Goal: Transaction & Acquisition: Purchase product/service

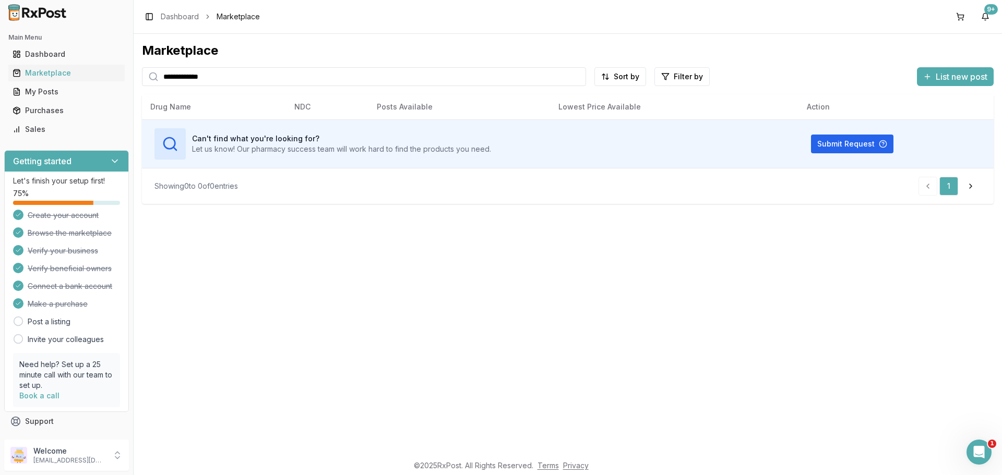
drag, startPoint x: 249, startPoint y: 81, endPoint x: 0, endPoint y: 89, distance: 249.6
click at [0, 86] on div "**********" at bounding box center [501, 237] width 1002 height 475
type input "********"
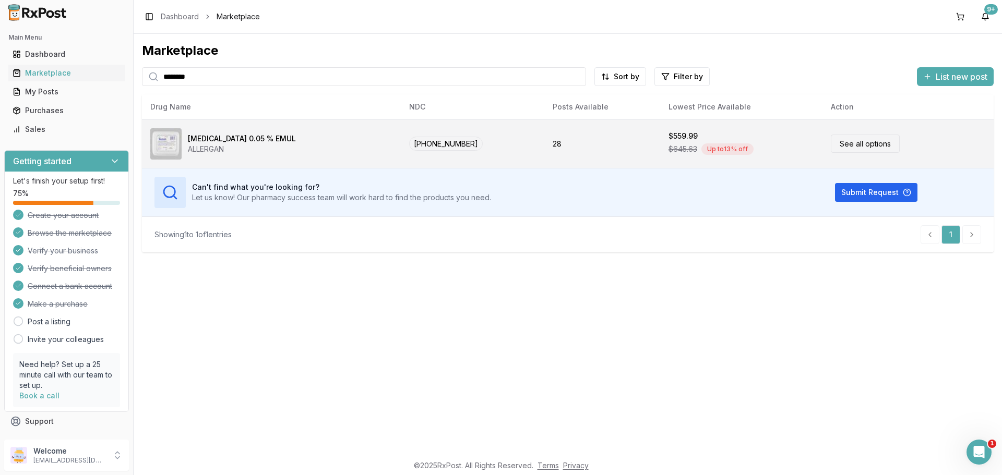
click at [836, 138] on link "See all options" at bounding box center [865, 144] width 69 height 18
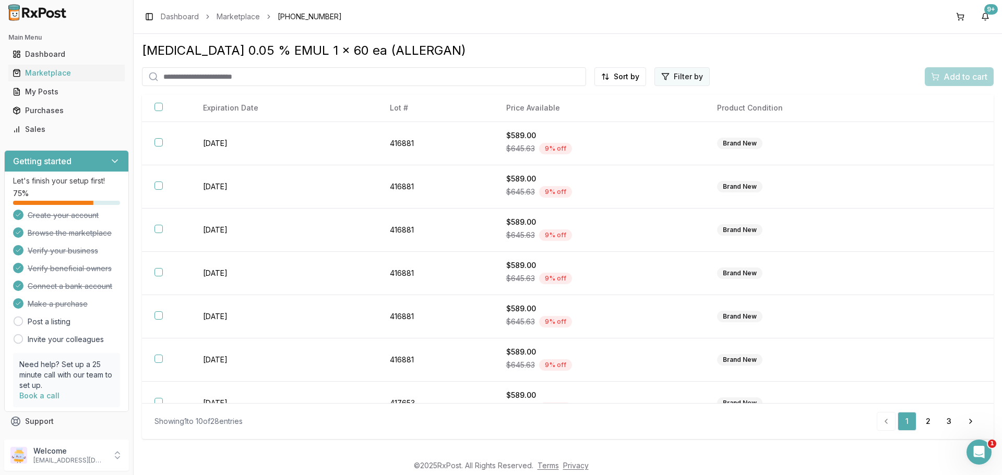
click at [671, 77] on html "Main Menu Dashboard Marketplace My Posts Purchases Sales Getting started Let's …" at bounding box center [501, 237] width 1002 height 475
click at [670, 78] on html "Main Menu Dashboard Marketplace My Posts Purchases Sales Getting started Let's …" at bounding box center [501, 237] width 1002 height 475
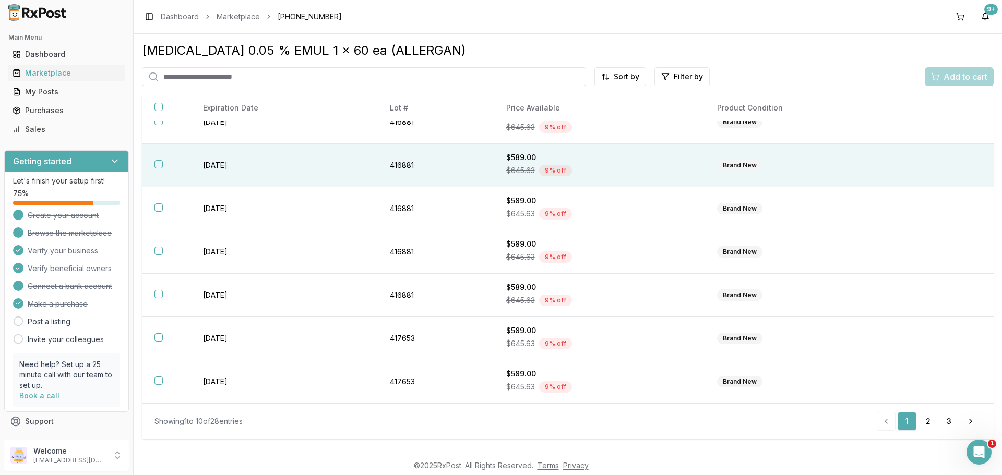
scroll to position [151, 0]
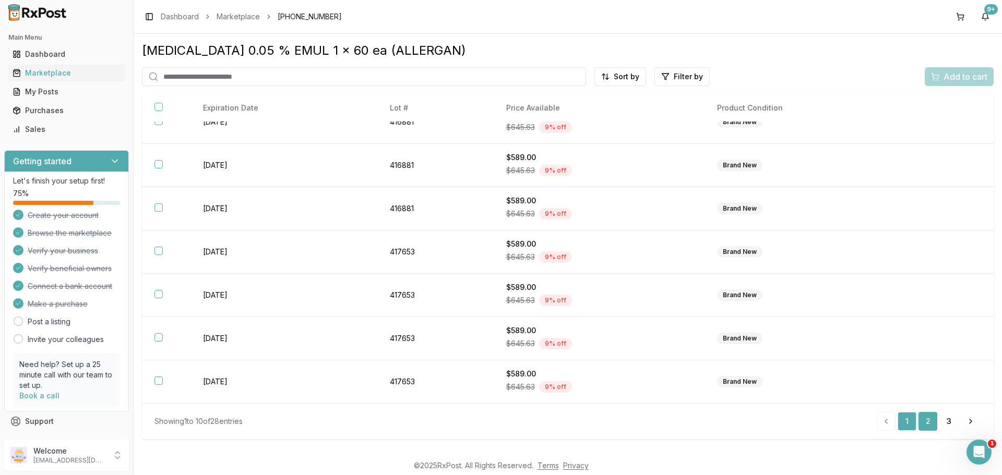
click at [930, 421] on link "2" at bounding box center [927, 421] width 19 height 19
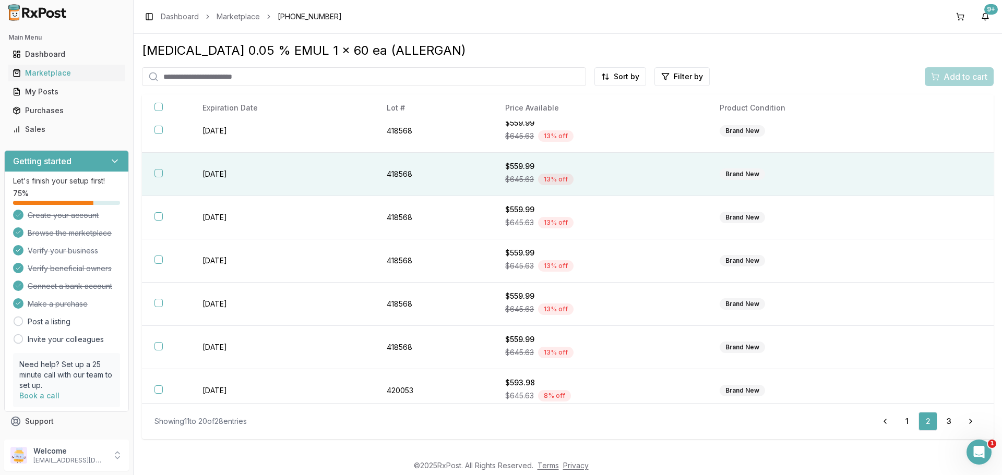
scroll to position [47, 0]
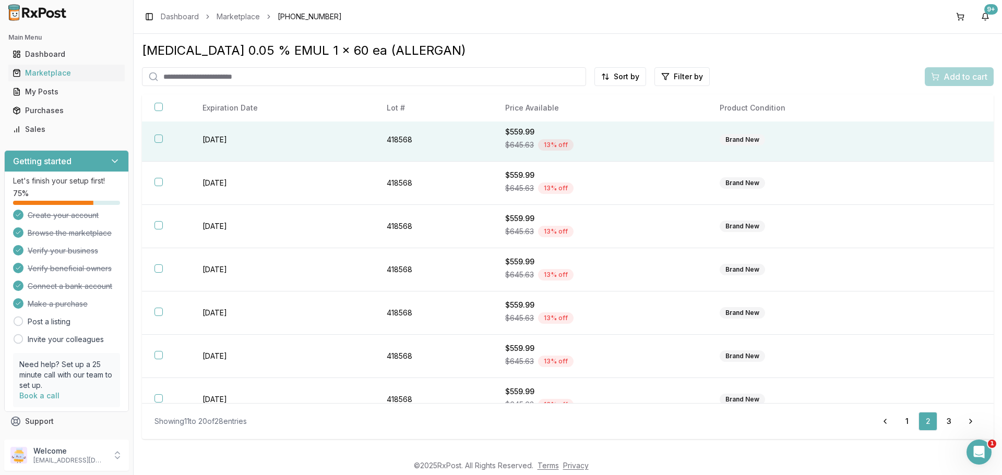
click at [163, 134] on th at bounding box center [166, 139] width 48 height 43
click at [940, 79] on div "Add to cart" at bounding box center [959, 76] width 56 height 13
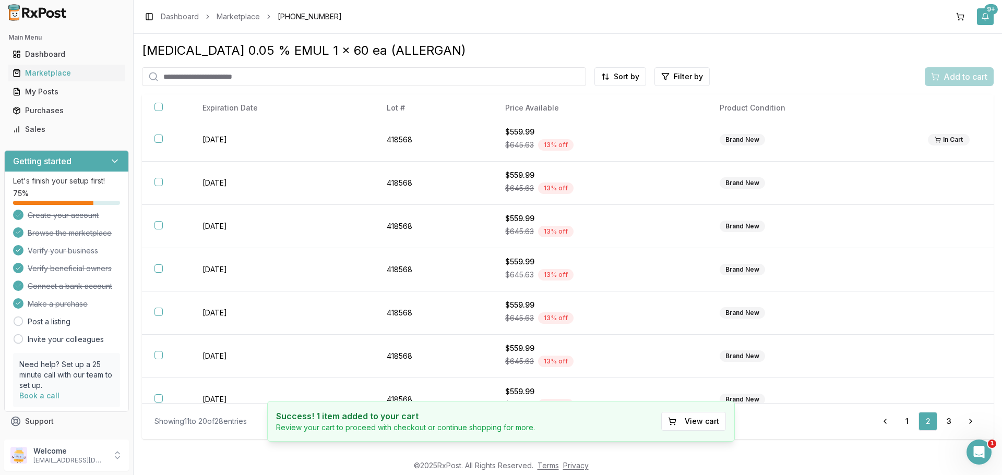
click at [984, 10] on div "9+" at bounding box center [991, 9] width 14 height 10
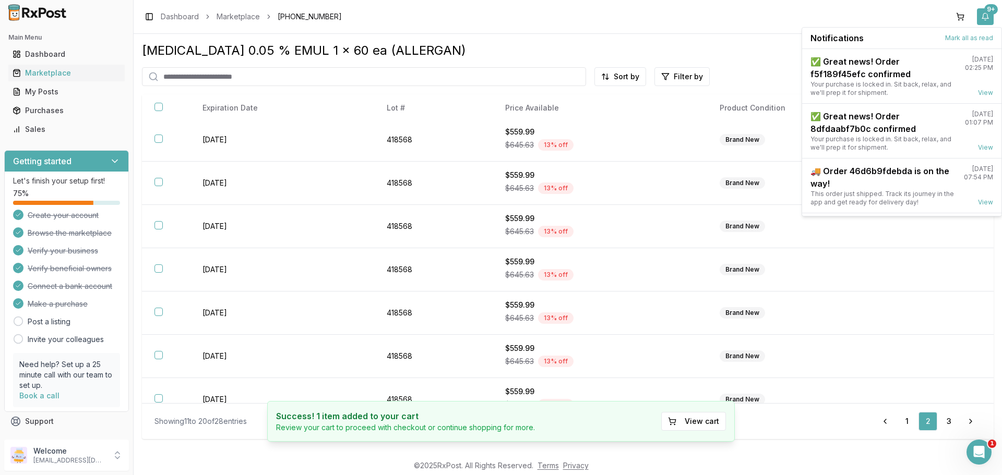
click at [984, 11] on div "9+" at bounding box center [991, 9] width 14 height 10
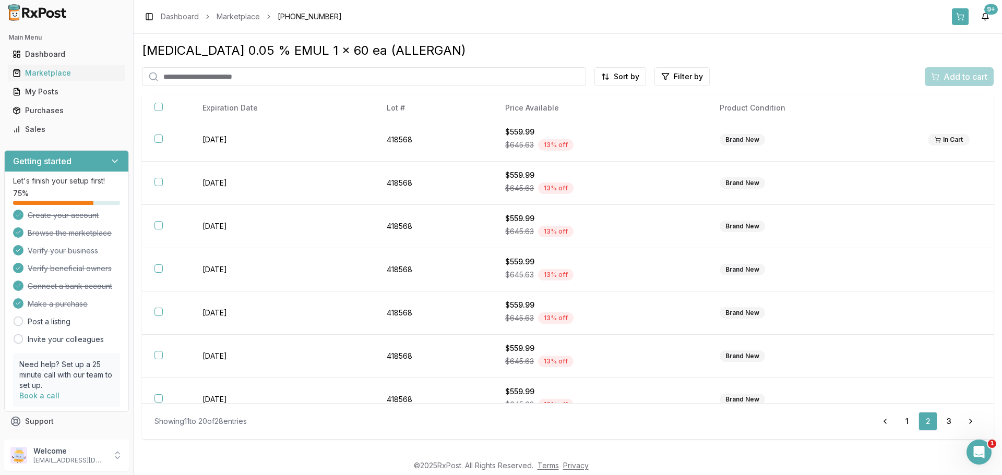
click at [961, 14] on button at bounding box center [960, 16] width 17 height 17
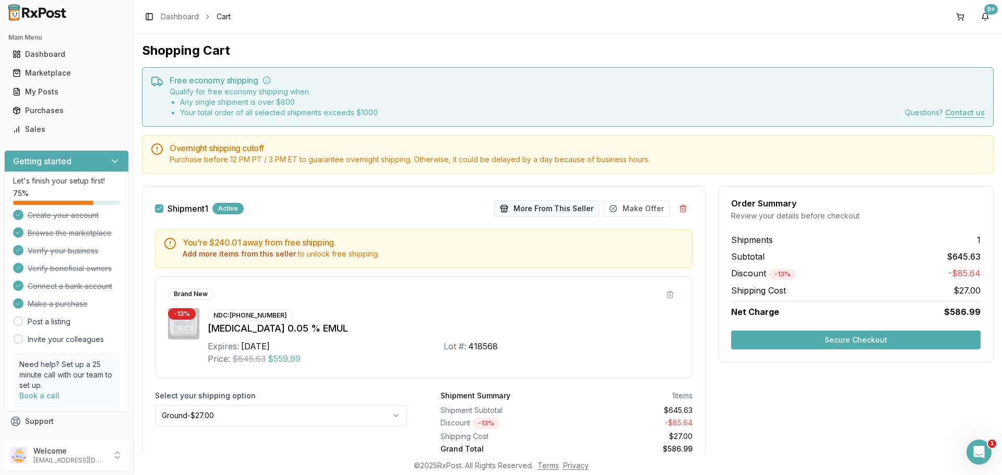
click at [561, 208] on button "More From This Seller" at bounding box center [546, 208] width 105 height 17
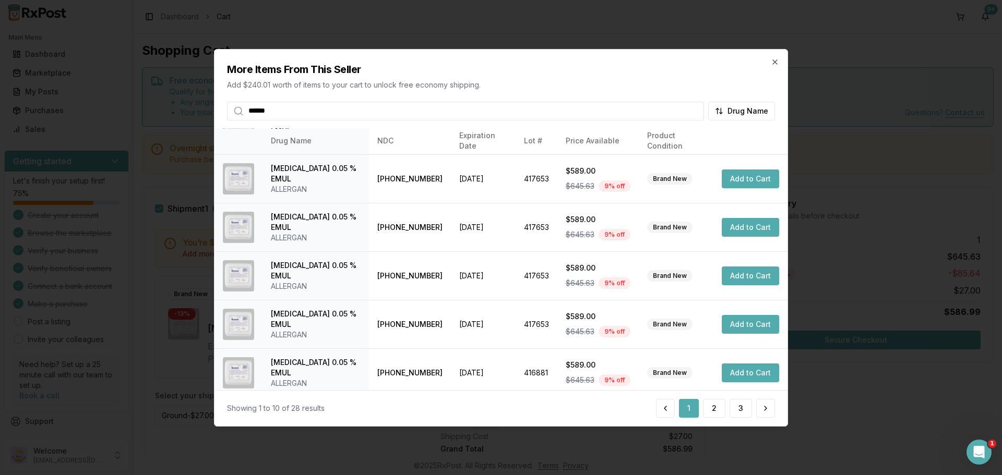
scroll to position [248, 0]
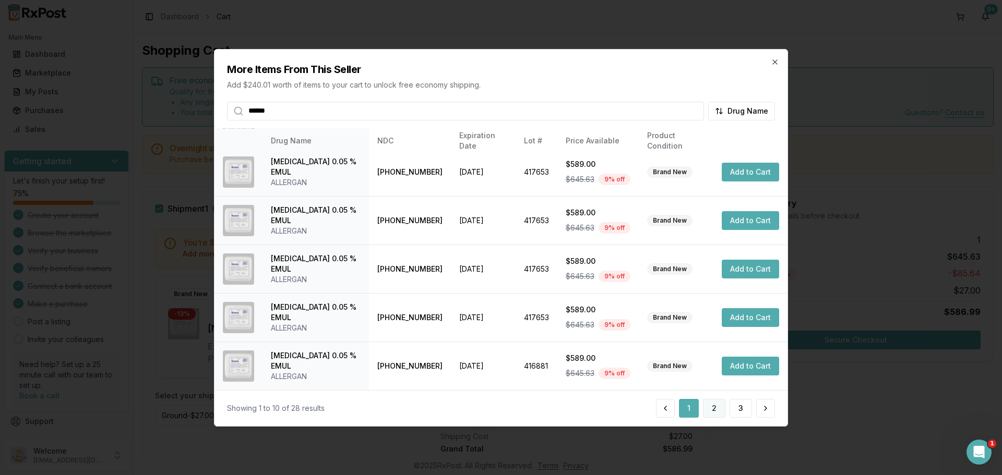
type input "******"
click at [716, 411] on button "2" at bounding box center [714, 408] width 22 height 19
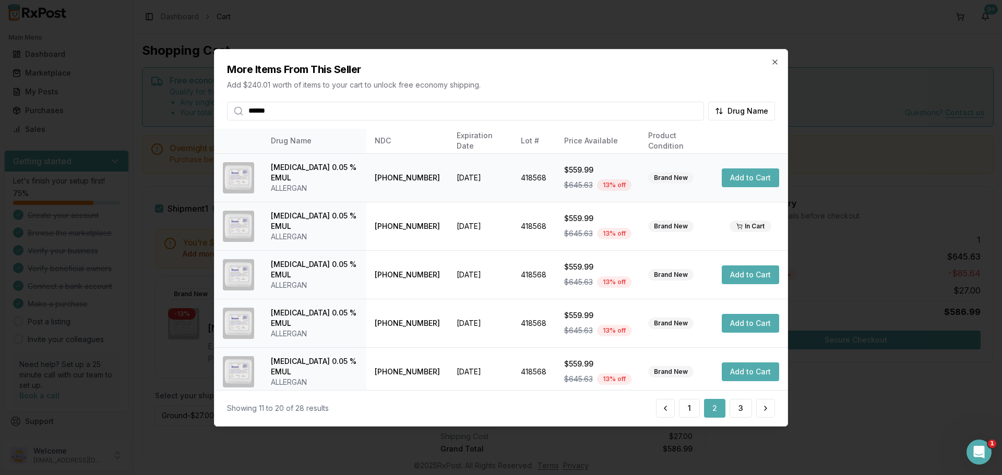
click at [751, 172] on button "Add to Cart" at bounding box center [750, 178] width 57 height 19
click at [776, 58] on icon "button" at bounding box center [775, 61] width 8 height 8
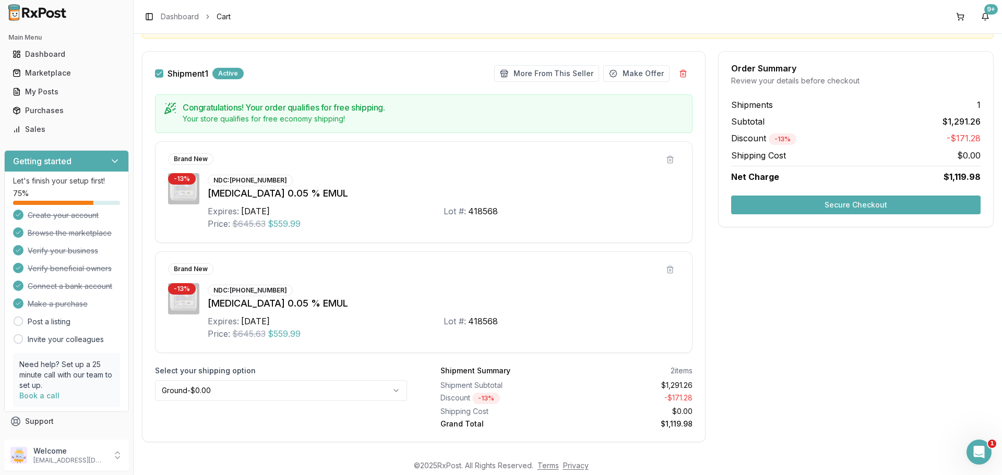
scroll to position [152, 0]
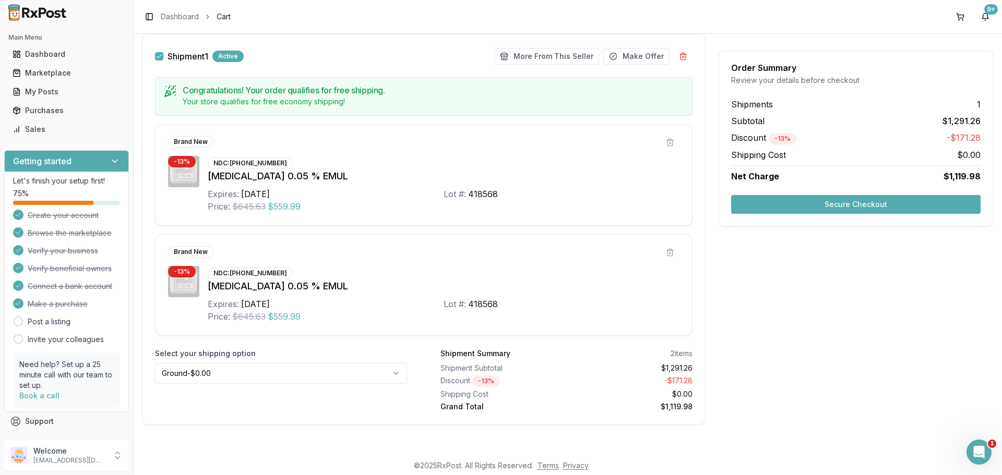
click at [855, 199] on button "Secure Checkout" at bounding box center [855, 204] width 249 height 19
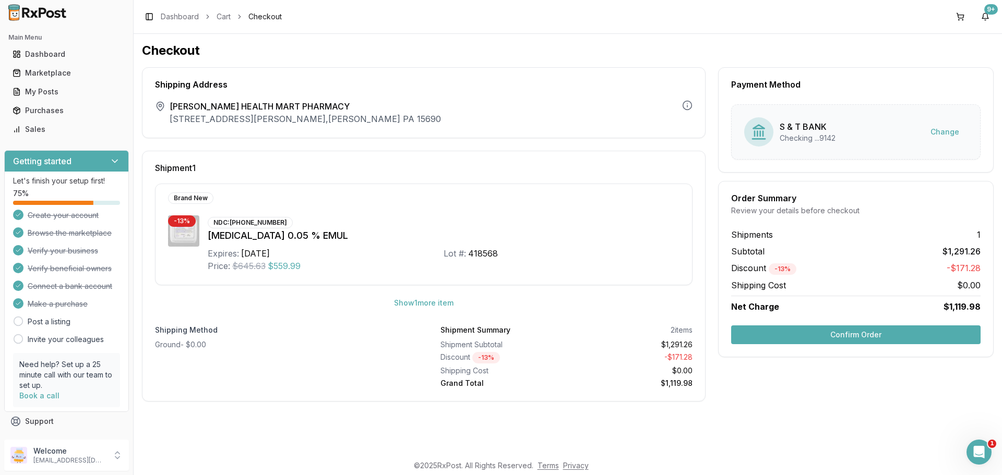
click at [838, 335] on button "Confirm Order" at bounding box center [855, 335] width 249 height 19
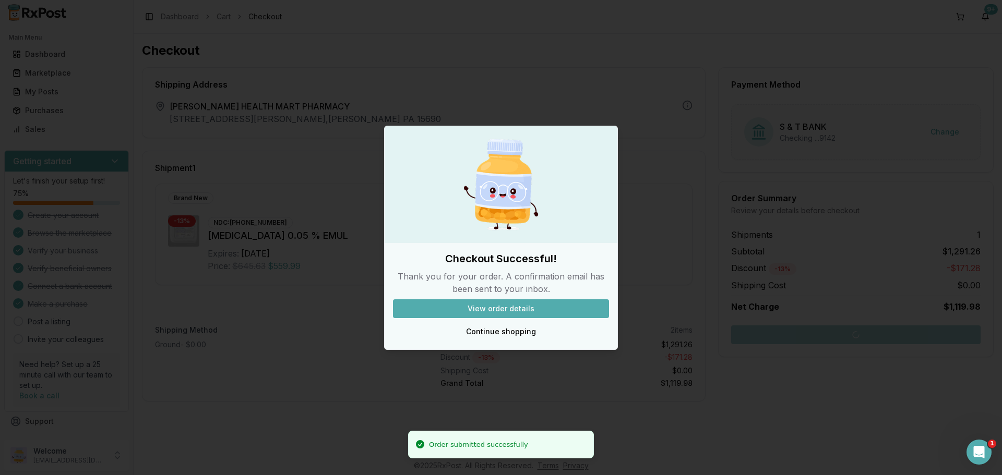
click at [493, 304] on button "View order details" at bounding box center [501, 309] width 216 height 19
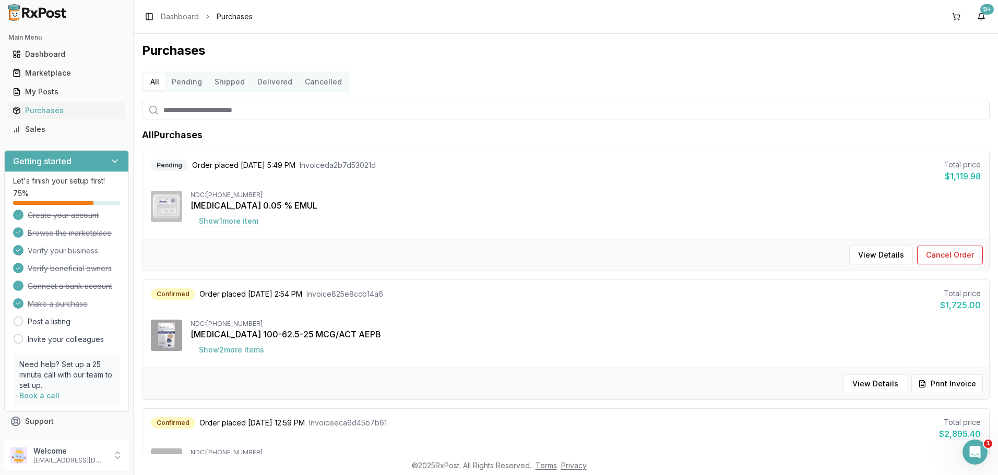
click at [228, 223] on button "Show 1 more item" at bounding box center [228, 221] width 76 height 19
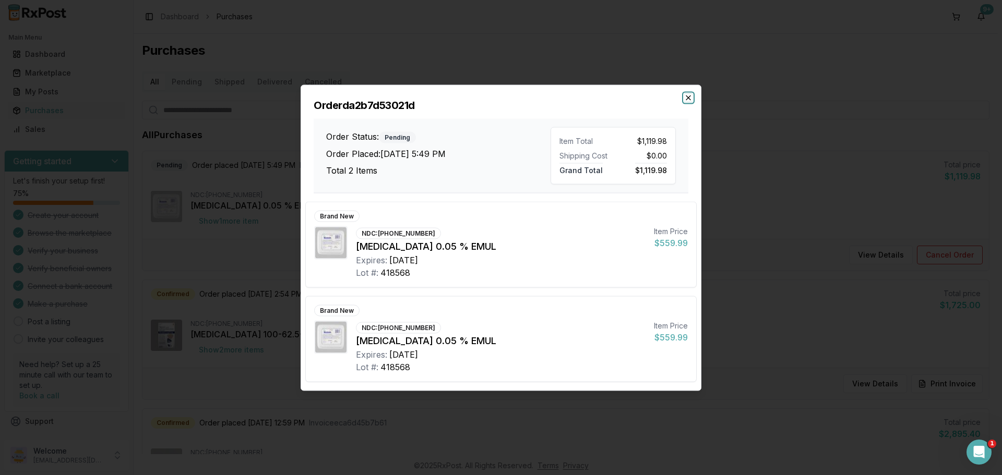
click at [690, 97] on icon "button" at bounding box center [688, 97] width 8 height 8
